Goal: Find specific page/section: Find specific page/section

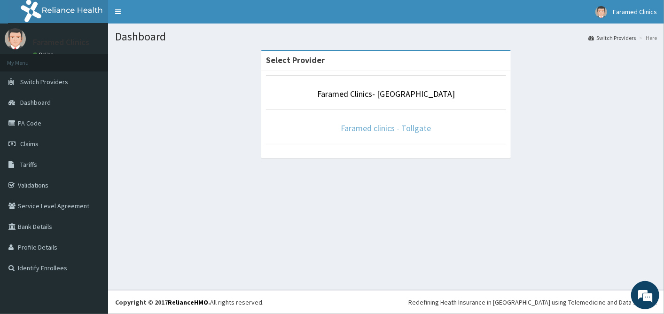
click at [395, 132] on link "Faramed clinics - Tollgate" at bounding box center [386, 128] width 90 height 11
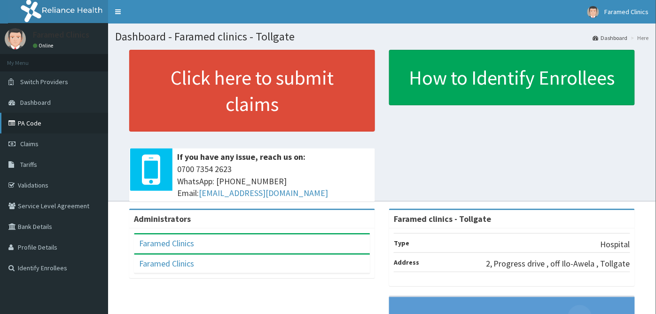
click at [27, 120] on link "PA Code" at bounding box center [54, 123] width 108 height 21
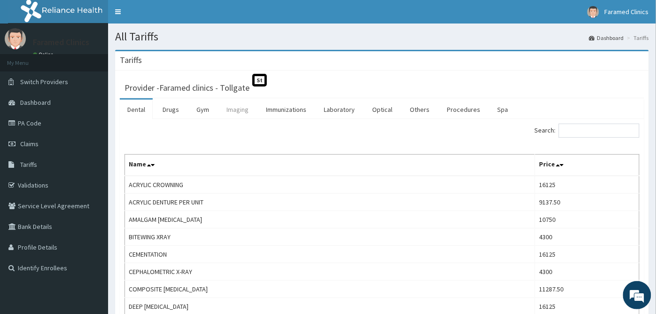
click at [233, 113] on link "Imaging" at bounding box center [237, 110] width 37 height 20
